Goal: Find specific page/section: Find specific page/section

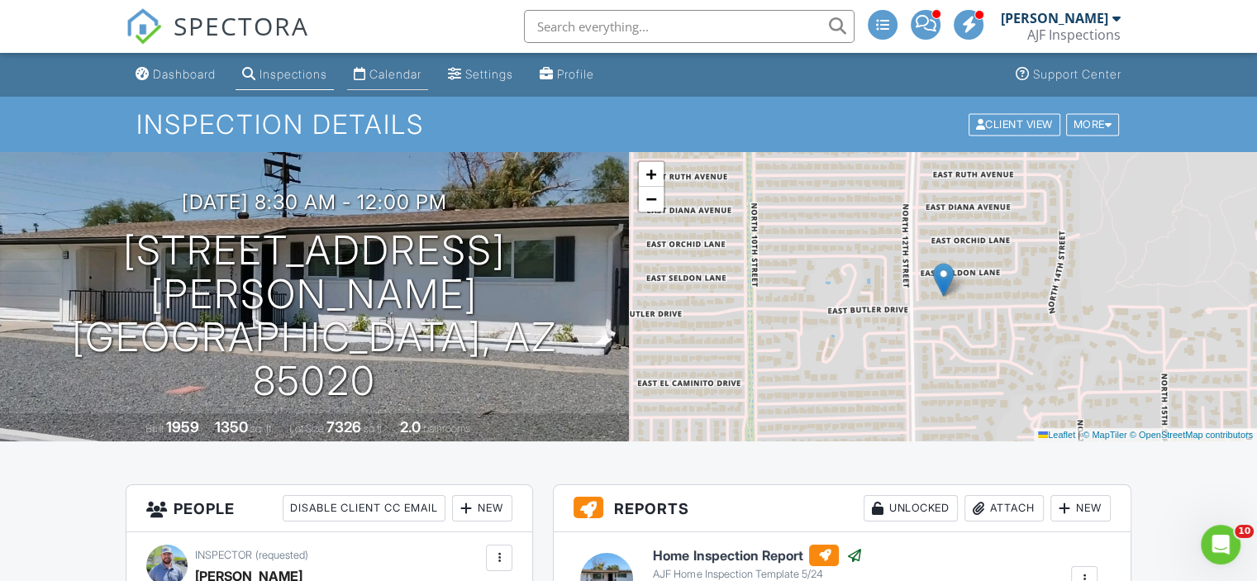
click at [380, 79] on div "Calendar" at bounding box center [396, 74] width 52 height 14
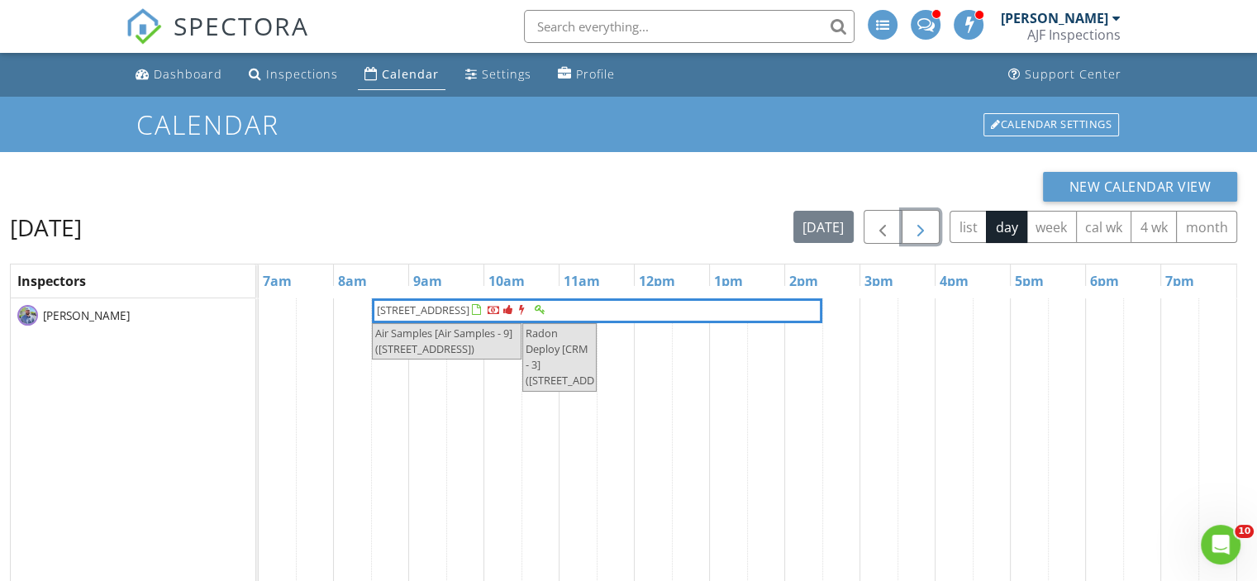
click at [920, 210] on div "Thursday, August 28, 2025 today list day week cal wk 4 wk month" at bounding box center [624, 227] width 1228 height 34
click at [921, 230] on span "button" at bounding box center [921, 227] width 20 height 20
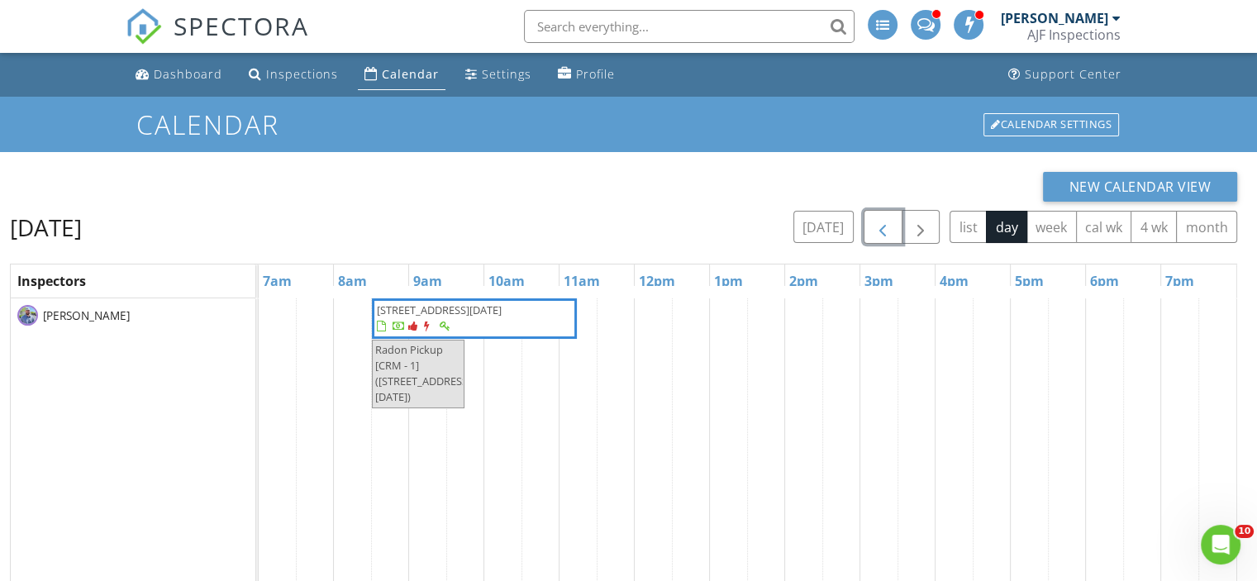
click at [886, 222] on span "button" at bounding box center [883, 227] width 20 height 20
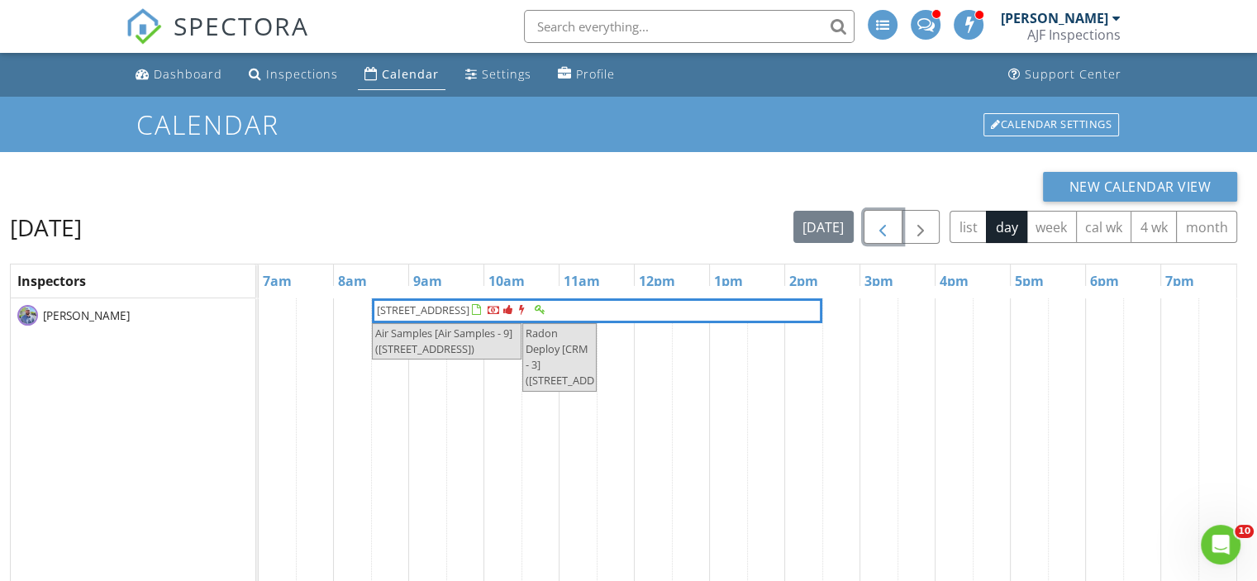
click at [470, 303] on span "7432 E Wethersfield Road , Scottsdale 85260" at bounding box center [423, 310] width 93 height 15
